Goal: Information Seeking & Learning: Learn about a topic

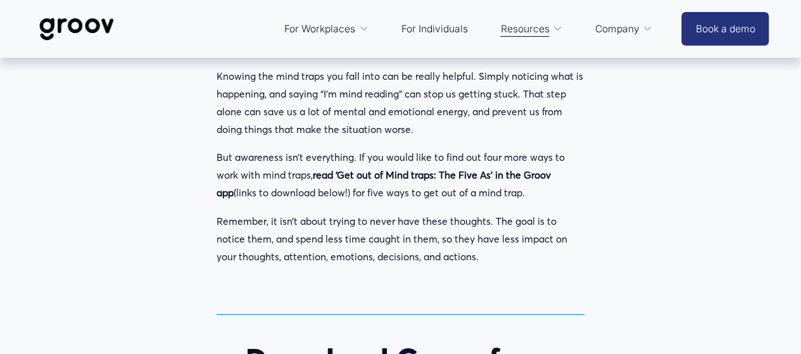
scroll to position [4757, 0]
click at [455, 258] on p "Remember, it isn’t about trying to never have these thoughts. The goal is to no…" at bounding box center [401, 239] width 369 height 53
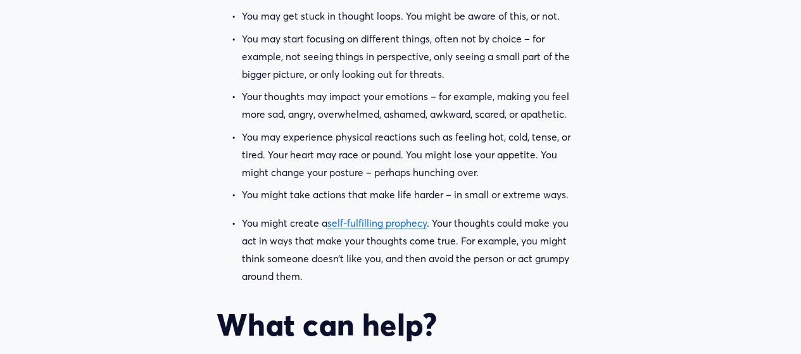
scroll to position [4396, 0]
click at [323, 226] on p "You might create a self-fulfilling prophecy . Your thoughts could make you act …" at bounding box center [413, 250] width 343 height 71
click at [403, 235] on p "You might create a self-fulfilling prophecy . Your thoughts could make you act …" at bounding box center [413, 250] width 343 height 71
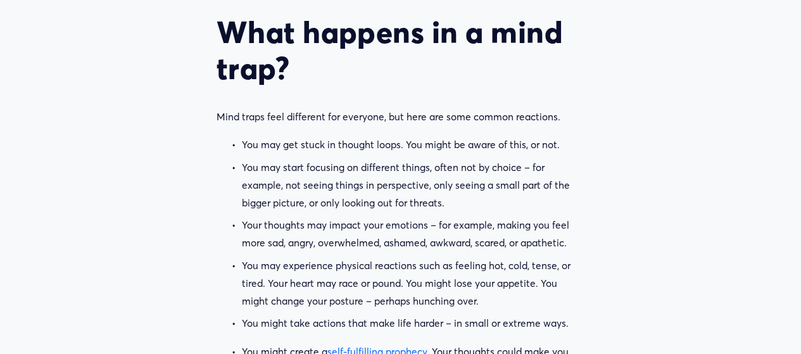
scroll to position [4316, 0]
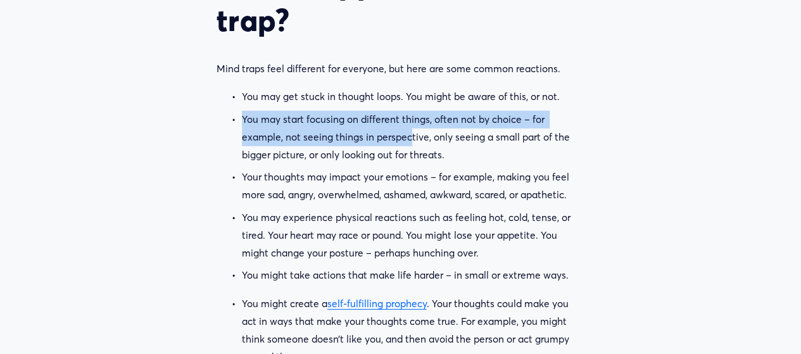
drag, startPoint x: 243, startPoint y: 121, endPoint x: 408, endPoint y: 140, distance: 165.7
click at [408, 140] on p "You may start focusing on different things, often not by choice – for example, …" at bounding box center [413, 137] width 343 height 53
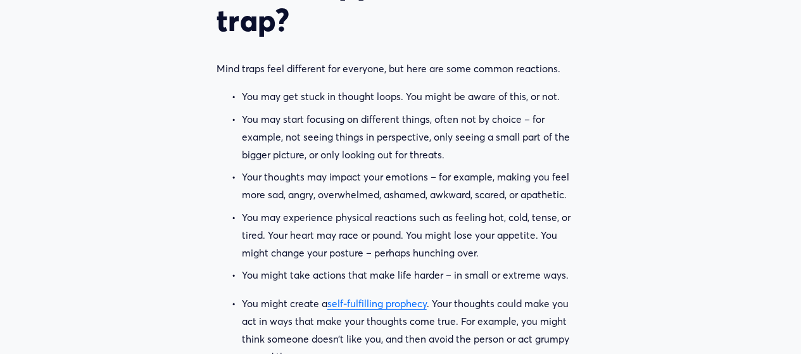
click at [436, 151] on p "You may start focusing on different things, often not by choice – for example, …" at bounding box center [413, 137] width 343 height 53
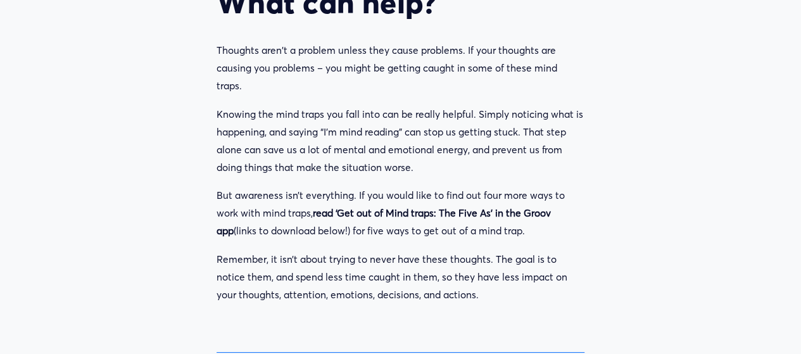
scroll to position [4720, 0]
click at [457, 293] on p "Remember, it isn’t about trying to never have these thoughts. The goal is to no…" at bounding box center [401, 276] width 369 height 53
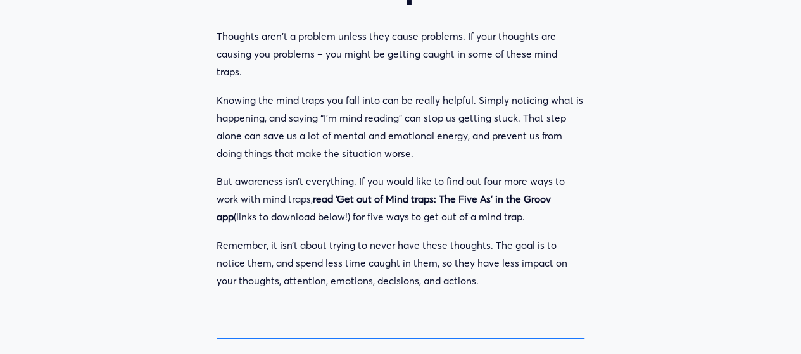
scroll to position [4733, 0]
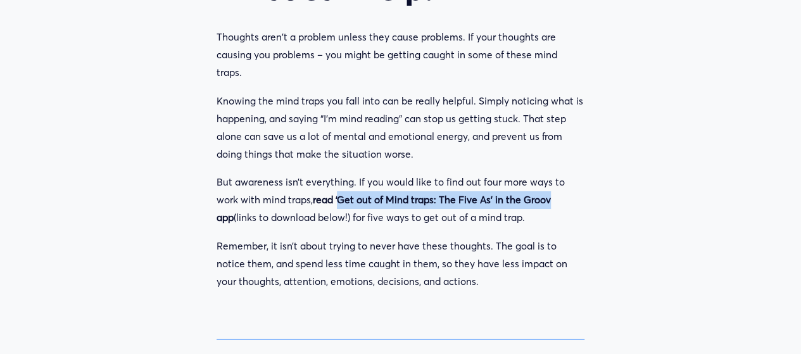
drag, startPoint x: 341, startPoint y: 203, endPoint x: 552, endPoint y: 210, distance: 210.4
click at [552, 210] on p "But awareness isn’t everything. If you would like to find out four more ways to…" at bounding box center [401, 200] width 369 height 53
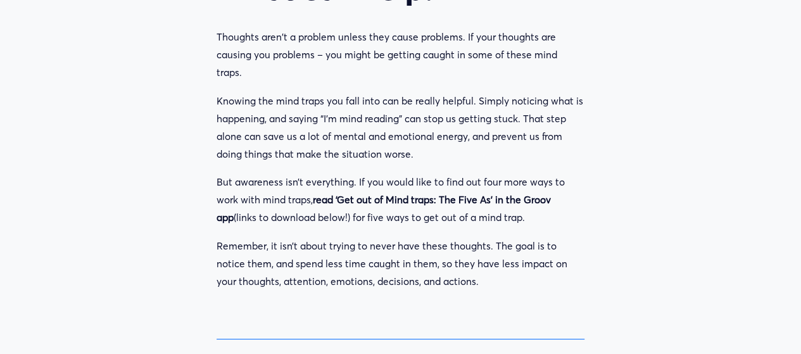
click at [375, 248] on p "Remember, it isn’t about trying to never have these thoughts. The goal is to no…" at bounding box center [401, 263] width 369 height 53
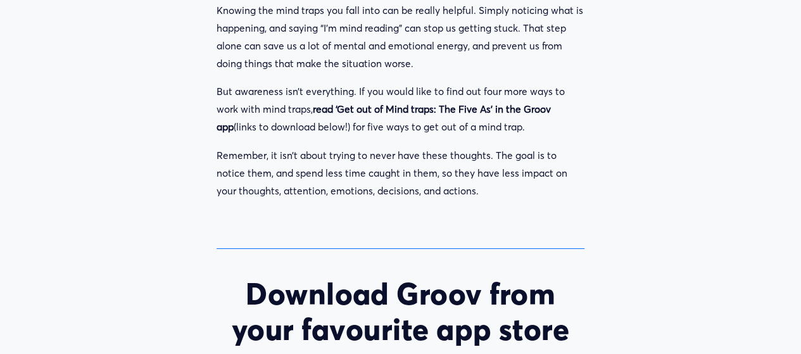
scroll to position [4822, 0]
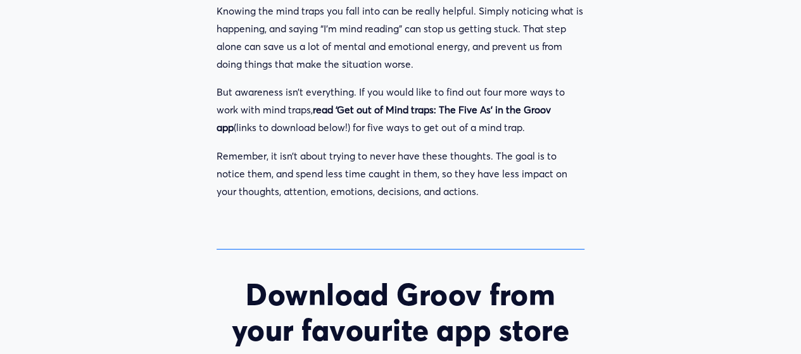
click at [412, 189] on p "Remember, it isn’t about trying to never have these thoughts. The goal is to no…" at bounding box center [401, 174] width 369 height 53
click at [449, 191] on p "Remember, it isn’t about trying to never have these thoughts. The goal is to no…" at bounding box center [401, 174] width 369 height 53
click at [471, 194] on p "Remember, it isn’t about trying to never have these thoughts. The goal is to no…" at bounding box center [401, 174] width 369 height 53
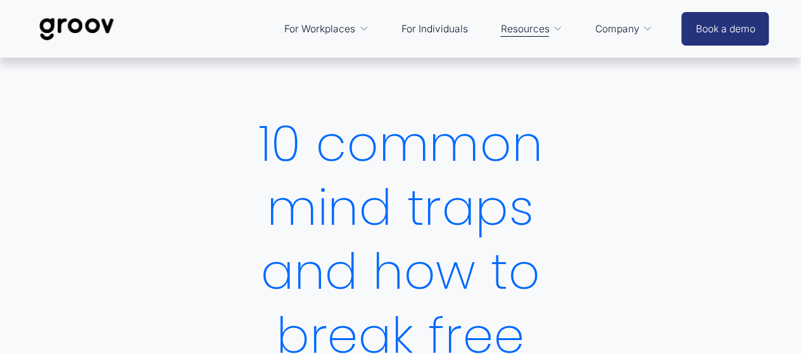
scroll to position [32, 0]
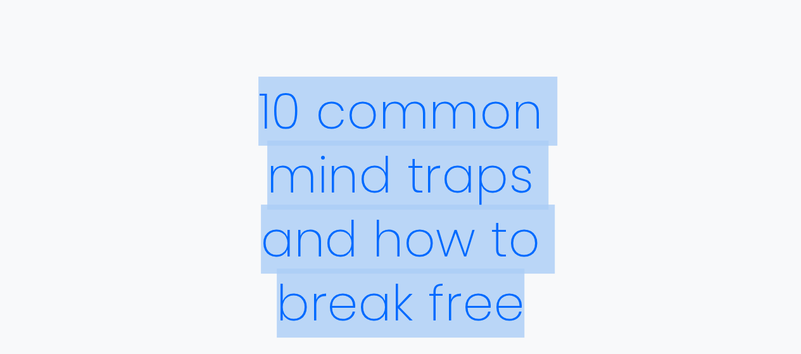
drag, startPoint x: 256, startPoint y: 106, endPoint x: 545, endPoint y: 308, distance: 352.9
click at [545, 308] on h1 "10 common mind traps and how to break free" at bounding box center [401, 207] width 369 height 256
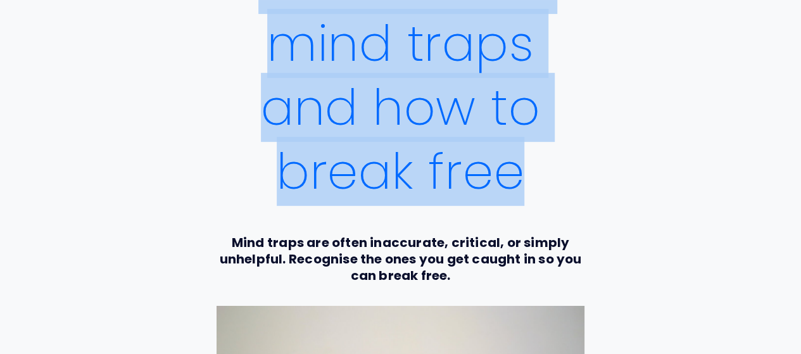
scroll to position [165, 0]
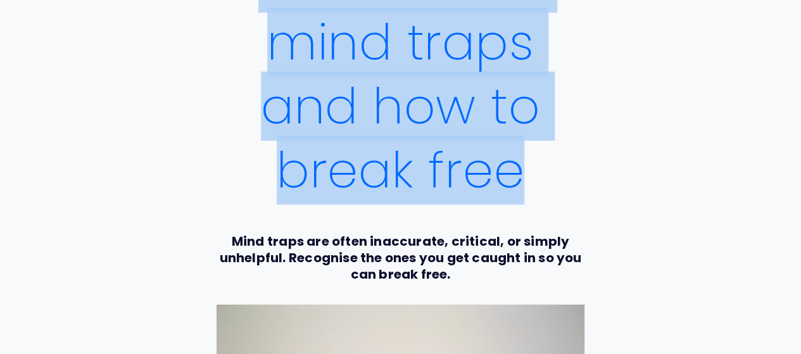
copy h1 "10 common mind traps and how to break free"
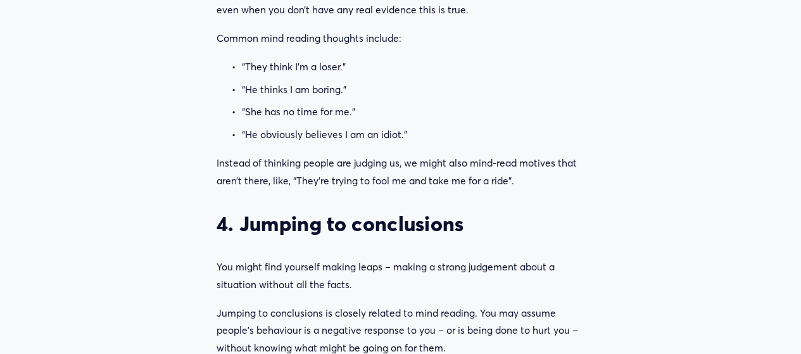
scroll to position [1743, 0]
